Goal: Transaction & Acquisition: Purchase product/service

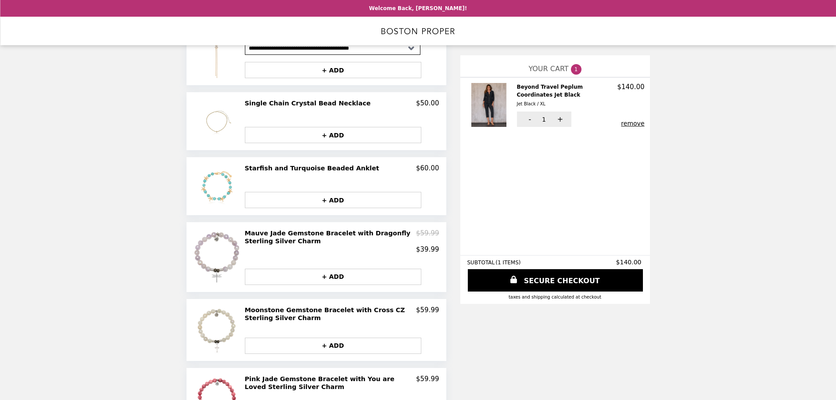
scroll to position [439, 0]
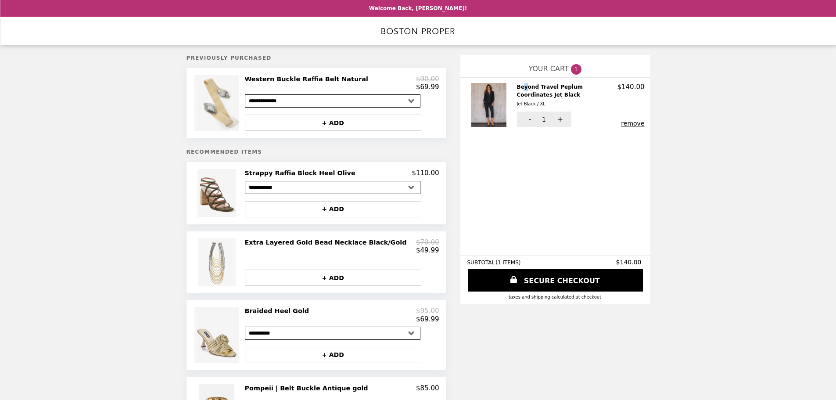
click at [523, 87] on h2 "Beyond Travel Peplum Coordinates Jet Black Jet Black / XL" at bounding box center [567, 95] width 100 height 25
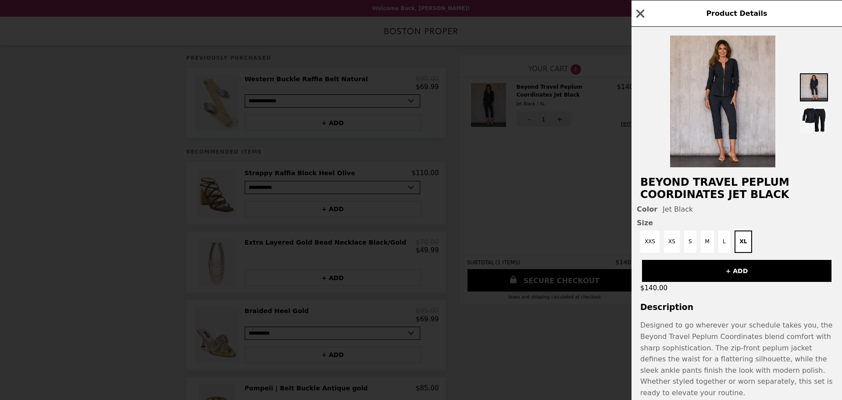
click at [728, 15] on span "Product Details" at bounding box center [736, 13] width 61 height 8
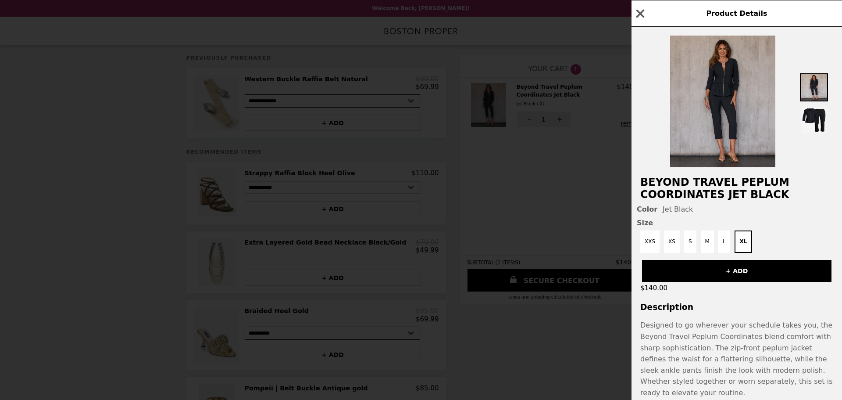
click at [727, 64] on img at bounding box center [722, 102] width 105 height 132
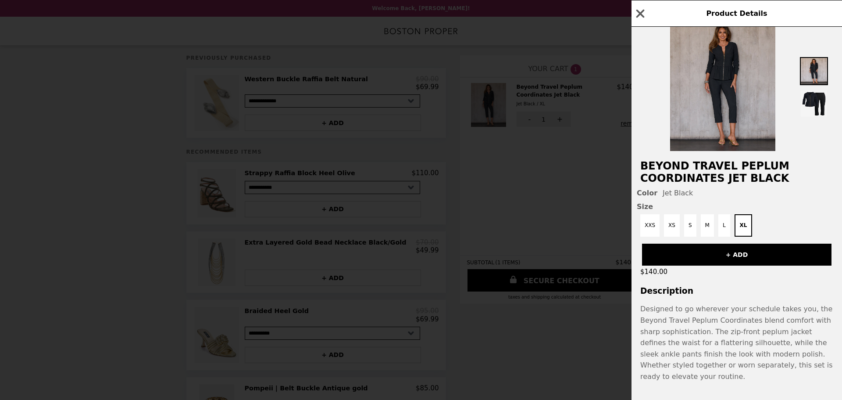
scroll to position [31, 0]
